Goal: Check status: Check status

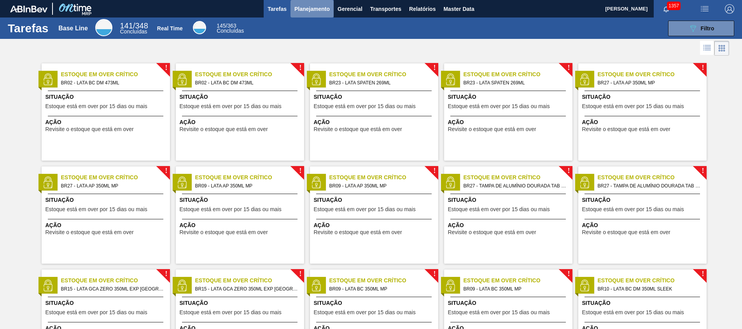
click at [298, 9] on span "Planejamento" at bounding box center [312, 8] width 35 height 9
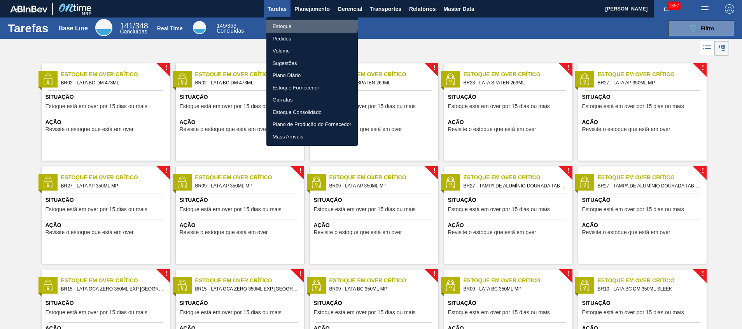
click at [307, 23] on li "Estoque" at bounding box center [312, 26] width 91 height 12
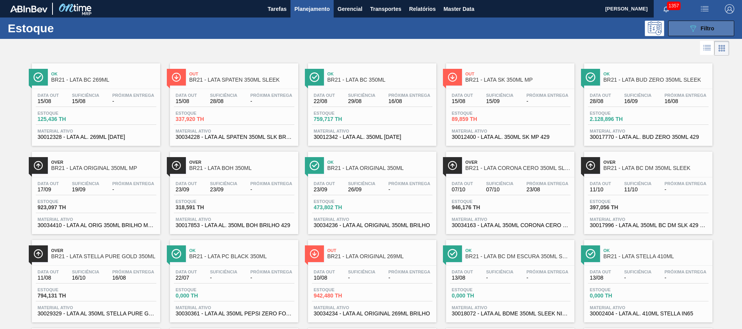
click at [718, 28] on button "089F7B8B-B2A5-4AFE-B5C0-19BA573D28AC Filtro" at bounding box center [701, 29] width 66 height 16
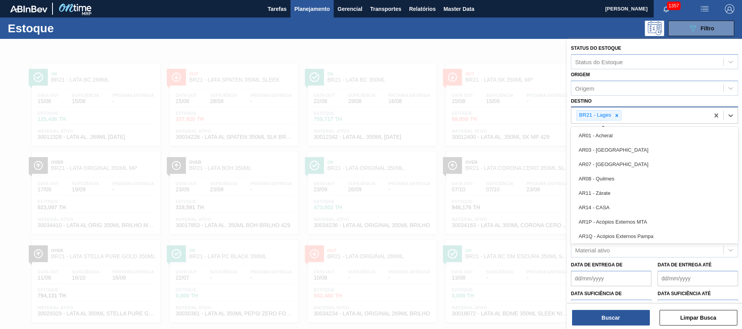
click at [633, 113] on div "BR21 - Lages" at bounding box center [641, 115] width 138 height 16
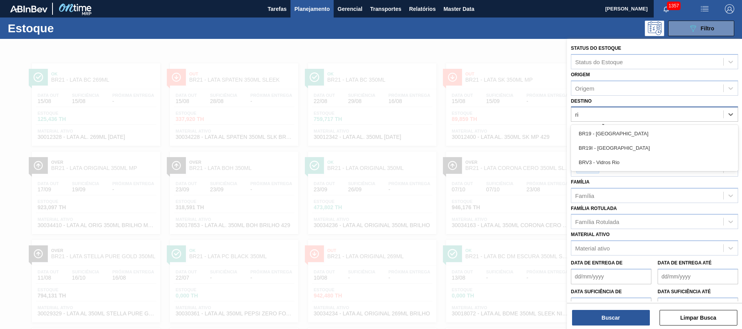
type input "rio"
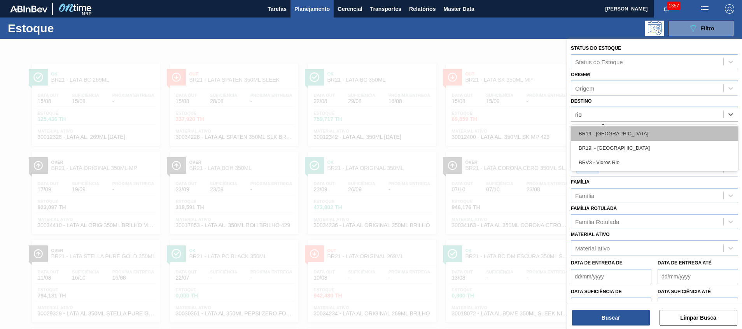
click at [643, 133] on div "BR19 - Nova Rio" at bounding box center [654, 133] width 167 height 14
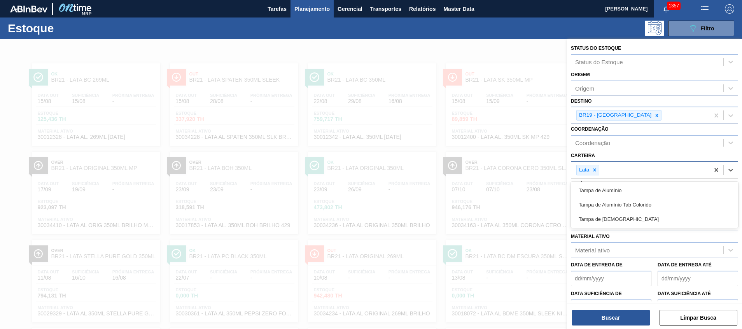
click at [635, 168] on div "Lata" at bounding box center [641, 170] width 138 height 16
type input "tampa"
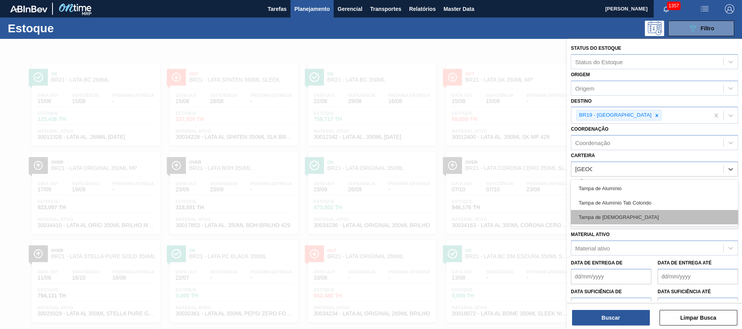
click at [645, 212] on div "Tampa de Lata" at bounding box center [654, 217] width 167 height 14
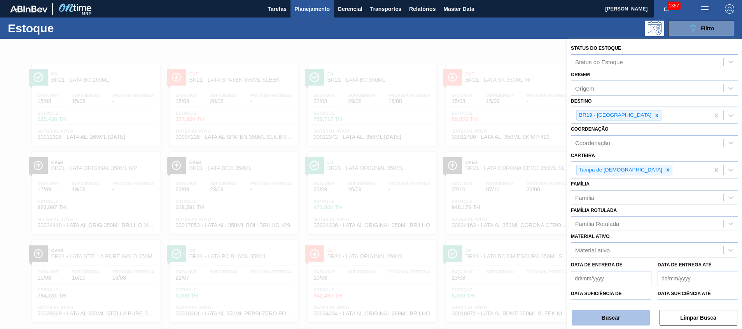
click at [627, 317] on button "Buscar" at bounding box center [611, 318] width 78 height 16
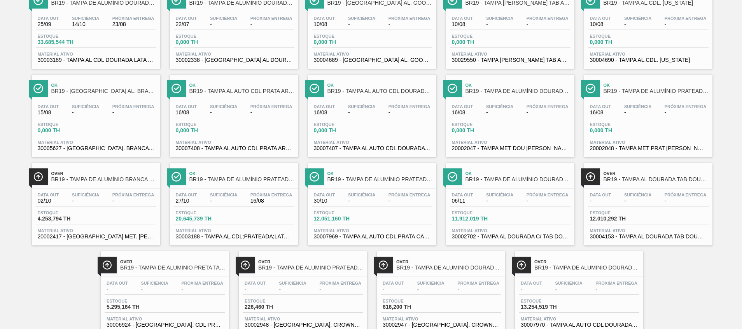
scroll to position [101, 0]
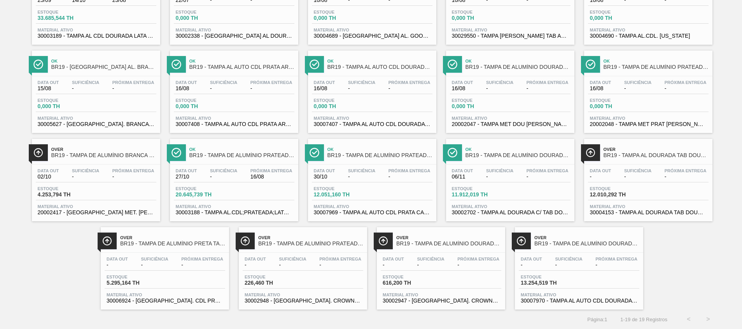
click at [561, 242] on span "BR19 - TAMPA DE ALUMÍNIO DOURADA CANPACK CDL" at bounding box center [587, 244] width 105 height 6
